Goal: Information Seeking & Learning: Learn about a topic

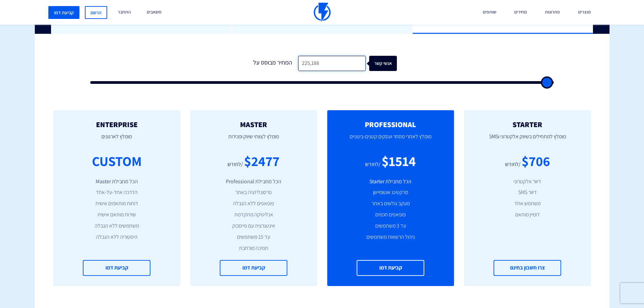
click at [321, 63] on input "225,188" at bounding box center [332, 63] width 68 height 15
type input "2"
type input "500"
type input "22"
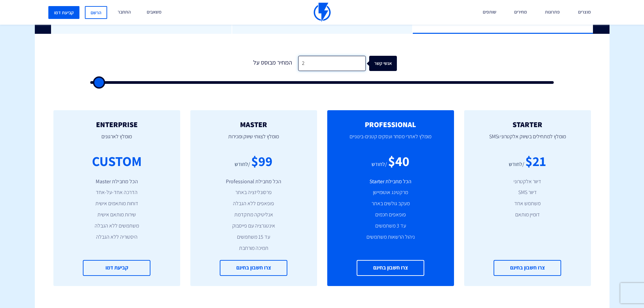
type input "500"
type input "229"
type input "500"
type input "2,293"
type input "2500"
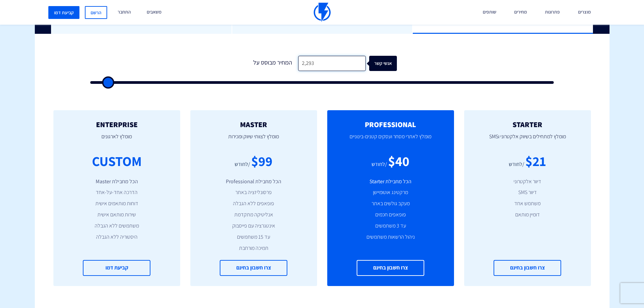
type input "22,934"
type input "23000"
type input "229,341"
type input "100000"
type input "229,341"
